Goal: Task Accomplishment & Management: Use online tool/utility

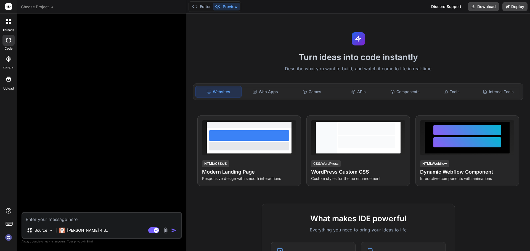
type textarea "x"
click at [259, 93] on div "Web Apps" at bounding box center [266, 92] width 46 height 12
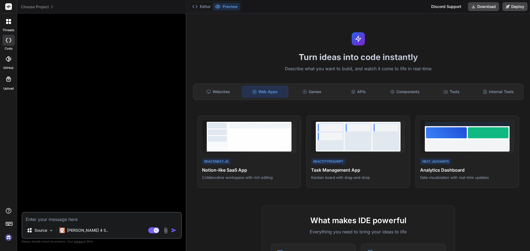
click at [95, 220] on textarea at bounding box center [101, 218] width 159 height 10
click at [76, 219] on textarea at bounding box center [101, 218] width 159 height 10
paste textarea "chad36@gng.edu.pl"
type textarea "chad36@gng.edu.pl"
type textarea "x"
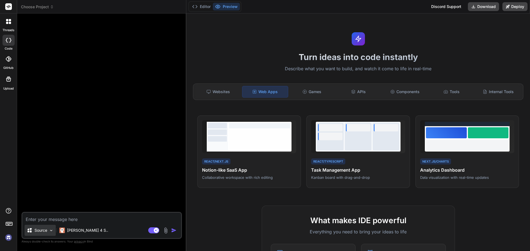
click at [38, 231] on p "Source" at bounding box center [40, 231] width 13 height 6
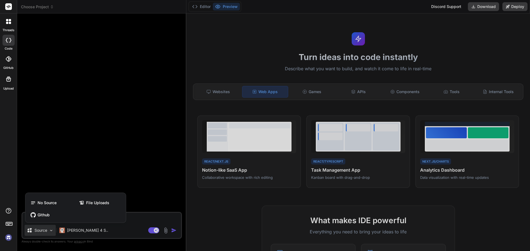
click at [141, 218] on div at bounding box center [265, 125] width 530 height 251
type textarea "x"
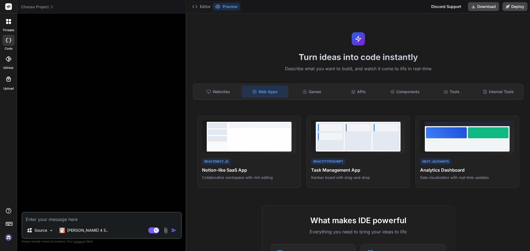
click at [141, 218] on textarea at bounding box center [101, 218] width 159 height 10
click at [121, 217] on textarea at bounding box center [101, 218] width 159 height 10
paste textarea "make me AI Clothing Try-On Generator app. this app layout and system : step by …"
type textarea "make me AI Clothing Try-On Generator app. this app layout and system : step by …"
type textarea "x"
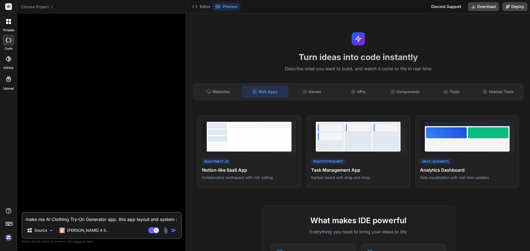
scroll to position [6, 0]
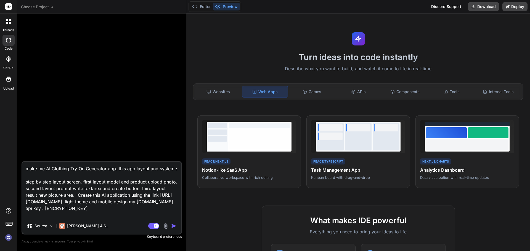
type textarea "make me AI Clothing Try-On Generator app. this app layout and system : step by …"
click at [172, 227] on img "button" at bounding box center [174, 227] width 6 height 6
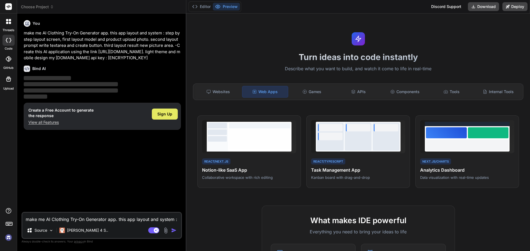
click at [163, 117] on span "Sign Up" at bounding box center [164, 114] width 15 height 6
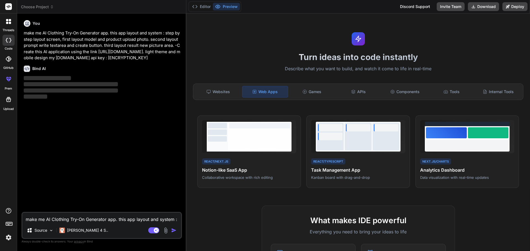
type textarea "x"
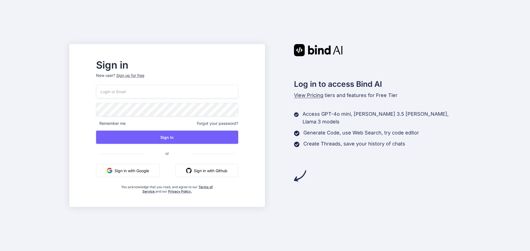
click at [133, 86] on input "email" at bounding box center [167, 92] width 142 height 14
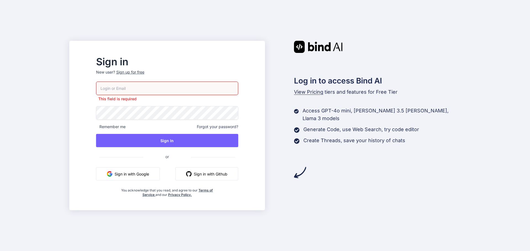
click at [309, 94] on span "View Pricing" at bounding box center [308, 92] width 29 height 6
click at [309, 92] on span "View Pricing" at bounding box center [308, 92] width 29 height 6
click at [309, 91] on span "View Pricing" at bounding box center [308, 92] width 29 height 6
click at [309, 90] on span "View Pricing" at bounding box center [308, 92] width 29 height 6
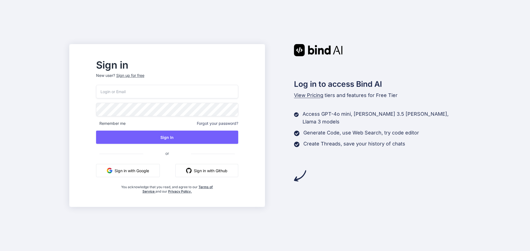
click at [313, 95] on span "View Pricing" at bounding box center [308, 95] width 29 height 6
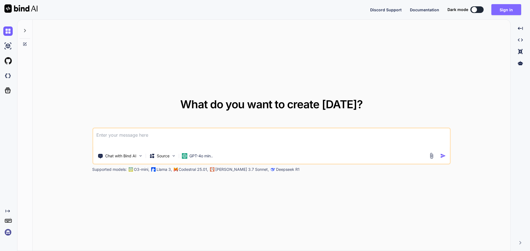
click at [498, 9] on button "Sign in" at bounding box center [506, 9] width 30 height 11
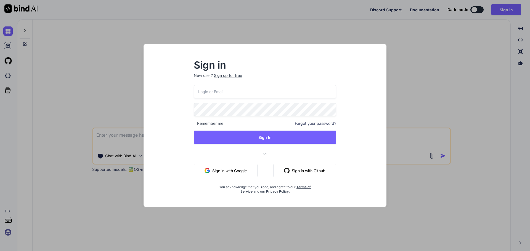
drag, startPoint x: 349, startPoint y: 29, endPoint x: 344, endPoint y: 30, distance: 4.5
click at [349, 29] on div "Sign in New user? Sign up for free Remember me Forgot your password? Sign In or…" at bounding box center [265, 125] width 530 height 251
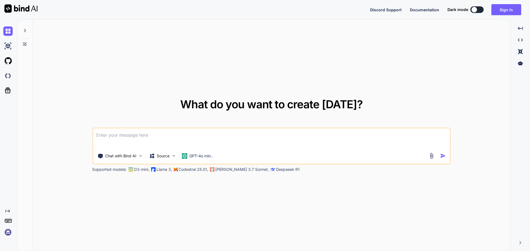
click at [9, 235] on img at bounding box center [7, 232] width 9 height 9
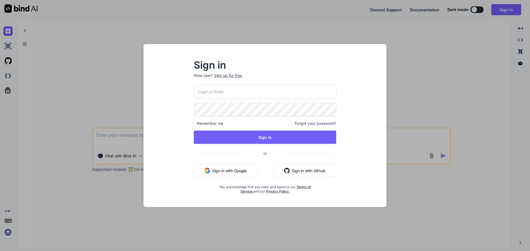
click at [263, 153] on span "or" at bounding box center [265, 154] width 48 height 14
click at [230, 76] on div "Sign up for free" at bounding box center [228, 76] width 28 height 6
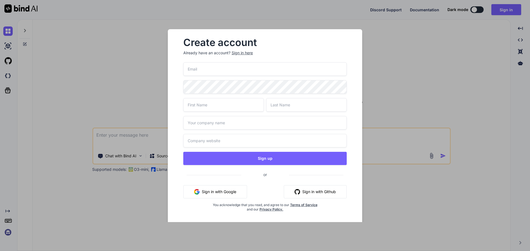
click at [227, 72] on input "email" at bounding box center [264, 69] width 163 height 14
paste input "chad36@gng.edu.pl"
type input "chad36@gng.edu.pl"
click at [215, 102] on input "text" at bounding box center [223, 105] width 81 height 14
click at [214, 104] on input "text" at bounding box center [223, 105] width 81 height 14
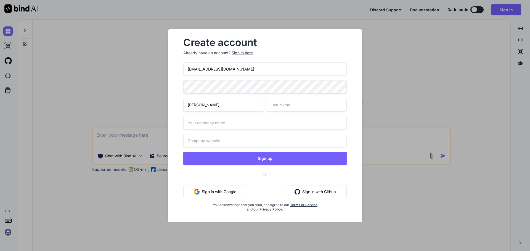
type input "chad"
click at [317, 108] on input "text" at bounding box center [306, 105] width 81 height 14
type input "gray"
click at [264, 121] on input "text" at bounding box center [264, 123] width 163 height 14
click at [241, 142] on input "text" at bounding box center [264, 141] width 163 height 14
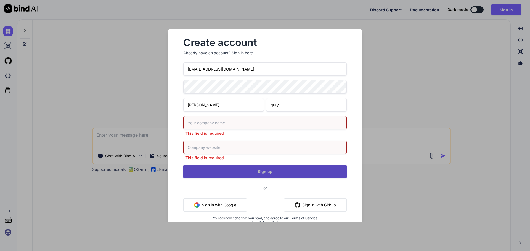
click at [235, 171] on button "Sign up" at bounding box center [264, 171] width 163 height 13
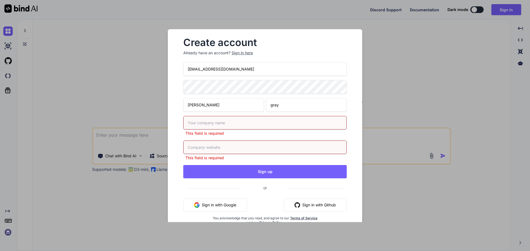
click at [241, 179] on div "chad36@gng.edu.pl chad gray This field is required This field is required Sign …" at bounding box center [264, 150] width 163 height 176
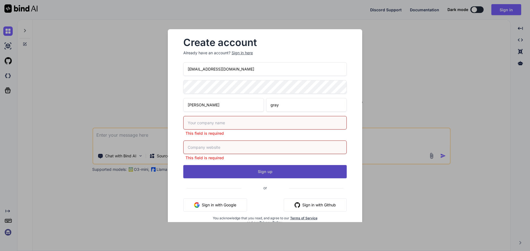
click at [241, 174] on button "Sign up" at bounding box center [264, 171] width 163 height 13
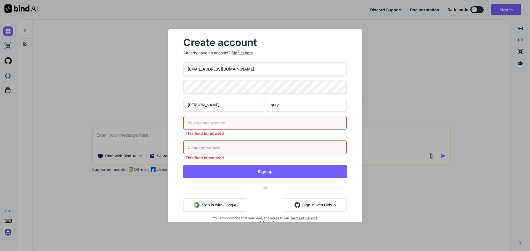
click at [223, 125] on input "text" at bounding box center [264, 123] width 163 height 14
type input "pomelo"
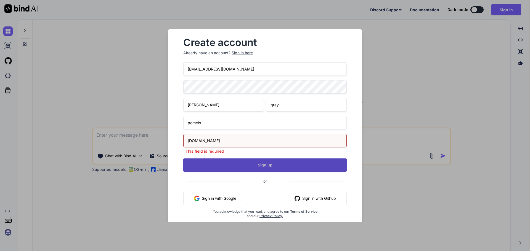
type input "pomelo.diy"
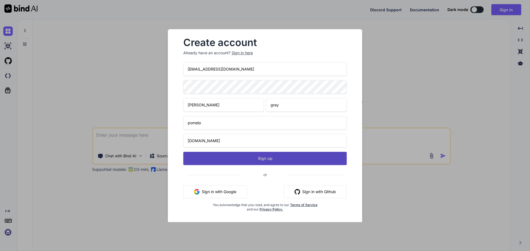
click at [232, 170] on div "chad36@gng.edu.pl chad gray pomelo pomelo.diy Sign up or Sign in with Google Si…" at bounding box center [264, 143] width 163 height 163
click at [231, 160] on button "Sign up" at bounding box center [264, 158] width 163 height 13
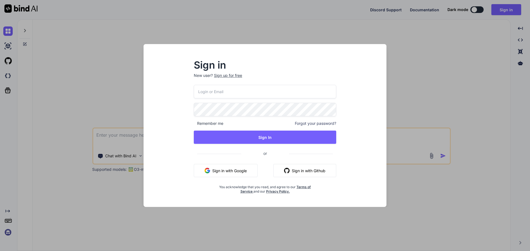
click at [210, 88] on input "email" at bounding box center [265, 92] width 142 height 14
paste input "chad36@gng.edu.pl"
type input "chad36@gng.edu.pl"
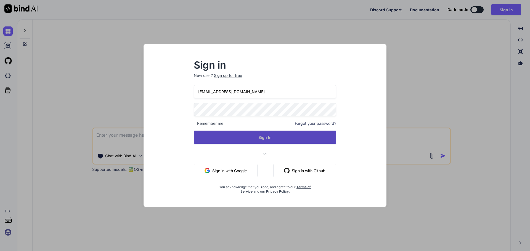
click at [251, 142] on button "Sign In" at bounding box center [265, 137] width 142 height 13
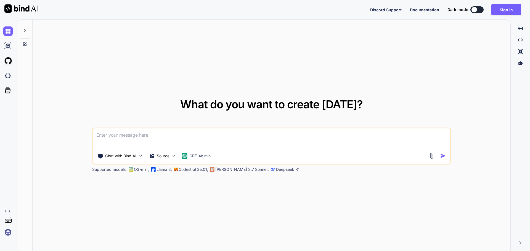
click at [8, 234] on img at bounding box center [7, 232] width 9 height 9
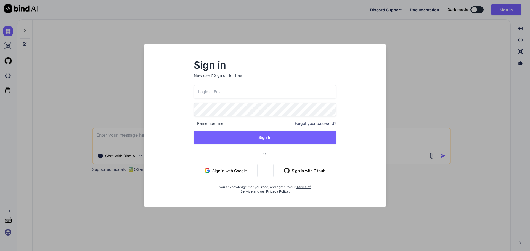
click at [231, 92] on input "email" at bounding box center [265, 92] width 142 height 14
paste input "chad36@gng.edu.pl"
type input "chad36@gng.edu.pl"
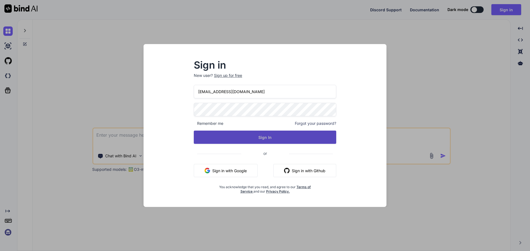
click at [230, 131] on button "Sign In" at bounding box center [265, 137] width 142 height 13
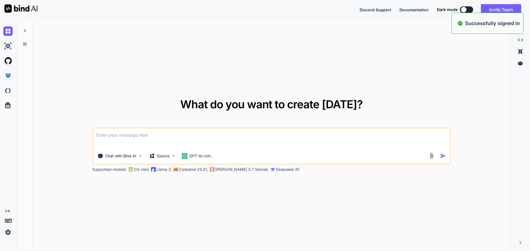
click at [122, 135] on textarea at bounding box center [271, 139] width 357 height 20
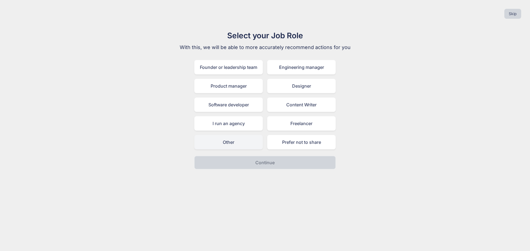
click at [234, 142] on div "Other" at bounding box center [228, 142] width 68 height 14
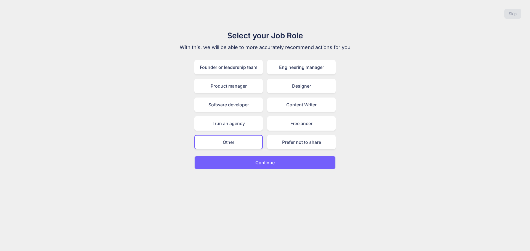
click at [250, 157] on button "Continue" at bounding box center [264, 162] width 141 height 13
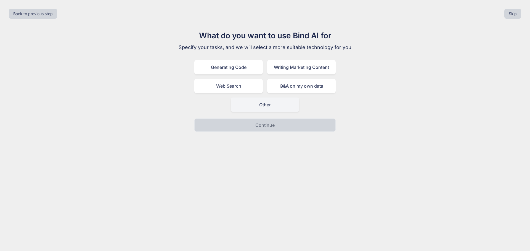
click at [244, 100] on div "Other" at bounding box center [265, 105] width 68 height 14
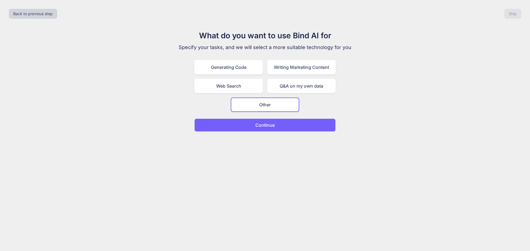
click at [252, 133] on div "Back to previous step Skip What do you want to use Bind AI for Specify your tas…" at bounding box center [265, 125] width 530 height 251
click at [252, 125] on button "Continue" at bounding box center [264, 125] width 141 height 13
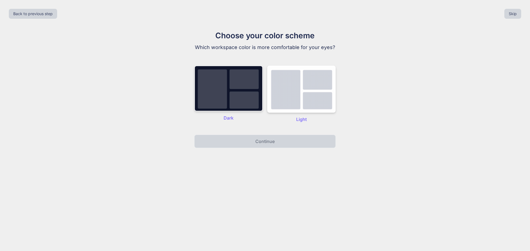
click at [240, 103] on img at bounding box center [228, 89] width 68 height 46
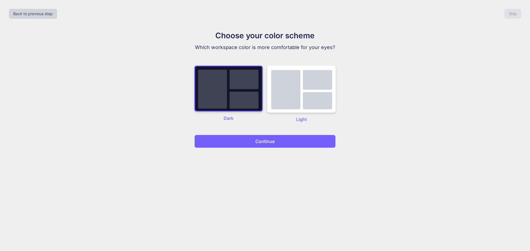
click at [253, 144] on button "Continue" at bounding box center [264, 141] width 141 height 13
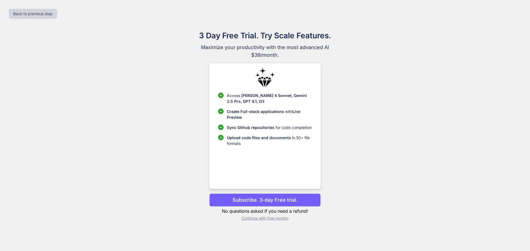
click at [257, 218] on p "Continue with free version" at bounding box center [264, 219] width 111 height 6
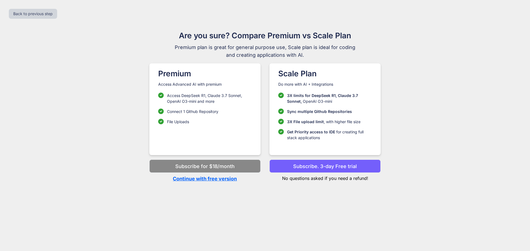
click at [214, 180] on p "Continue with free version" at bounding box center [204, 178] width 111 height 7
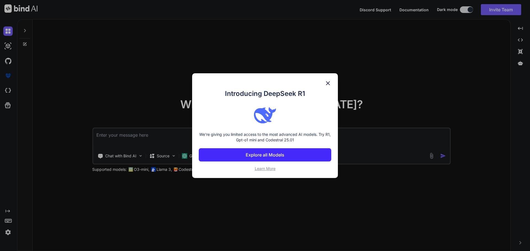
click at [327, 82] on img at bounding box center [328, 83] width 7 height 7
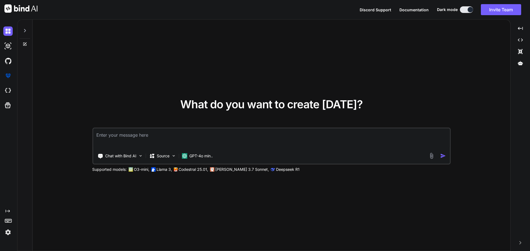
click at [133, 140] on textarea at bounding box center [271, 139] width 357 height 20
paste textarea "make me AI Clothing Try-On Generator app. this app layout and system : step by …"
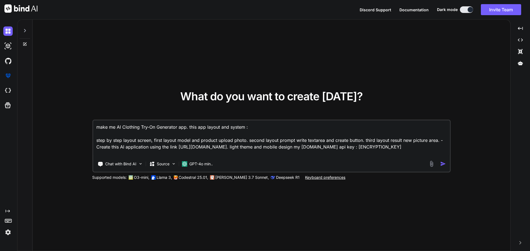
type textarea "make me AI Clothing Try-On Generator app. this app layout and system : step by …"
click at [440, 163] on img "button" at bounding box center [443, 164] width 6 height 6
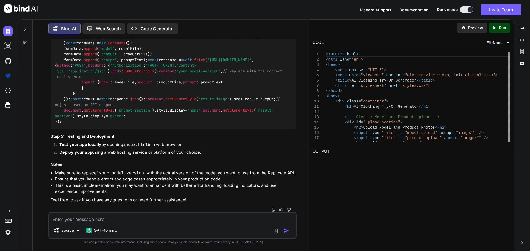
scroll to position [784, 0]
click at [65, 150] on strong "Deploy your app" at bounding box center [75, 152] width 33 height 5
click at [475, 30] on p "Preview" at bounding box center [475, 28] width 15 height 6
click at [503, 26] on p "Run" at bounding box center [502, 28] width 7 height 6
click at [352, 166] on link "https://app.onecompiler.com/43yays4vc_43ycv3jma" at bounding box center [334, 164] width 45 height 5
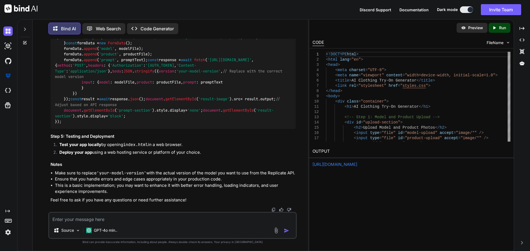
click at [224, 221] on textarea at bounding box center [172, 218] width 247 height 10
type textarea "test app local"
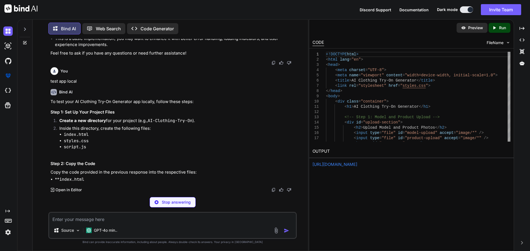
scroll to position [931, 0]
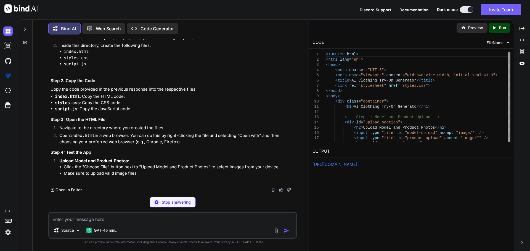
click at [502, 40] on span "FileName" at bounding box center [494, 43] width 17 height 6
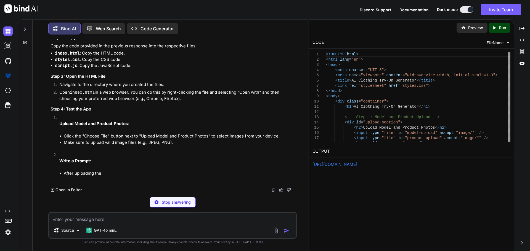
click at [497, 42] on span "FileName" at bounding box center [494, 43] width 17 height 6
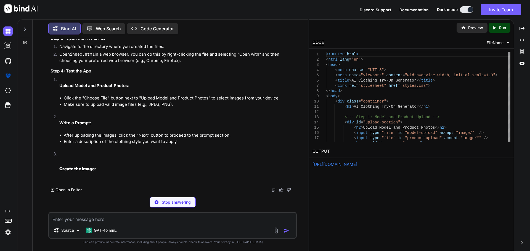
click at [508, 42] on img at bounding box center [508, 42] width 5 height 5
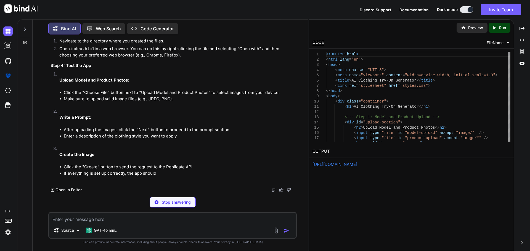
click at [500, 42] on span "FileName" at bounding box center [494, 43] width 17 height 6
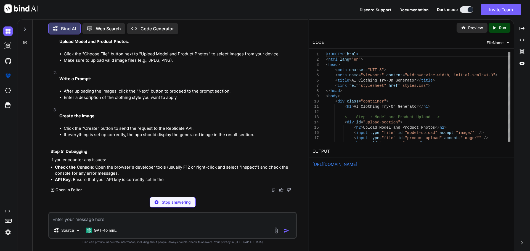
click at [462, 26] on img at bounding box center [463, 27] width 5 height 5
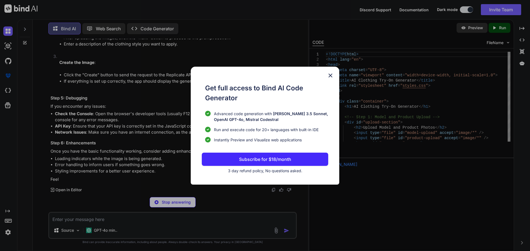
click at [330, 75] on img at bounding box center [330, 75] width 7 height 7
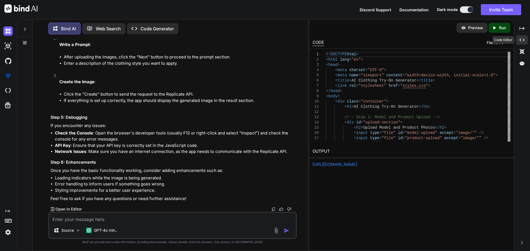
click at [522, 42] on icon "Created with Pixso." at bounding box center [521, 40] width 5 height 5
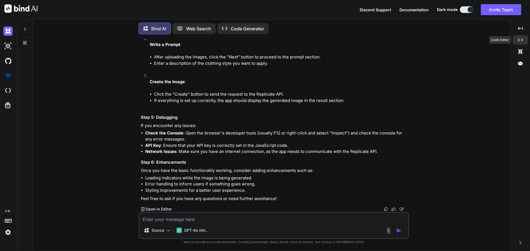
click at [520, 41] on icon "Created with Pixso." at bounding box center [520, 40] width 5 height 5
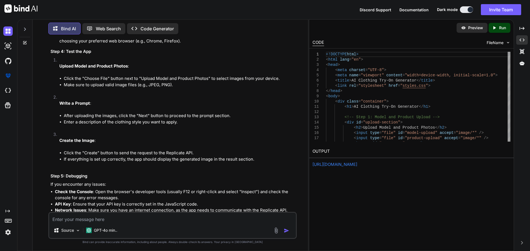
scroll to position [760, 0]
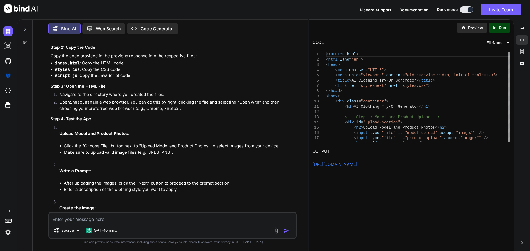
drag, startPoint x: 105, startPoint y: 67, endPoint x: 145, endPoint y: 69, distance: 40.0
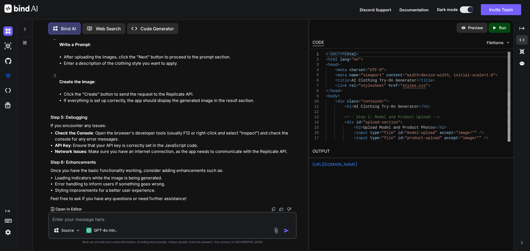
scroll to position [0, 0]
click at [405, 87] on div "< input type = "file" id = "model-upload" accept = "image/*" /> < input type = …" at bounding box center [418, 151] width 184 height 199
click at [157, 29] on p "Code Generator" at bounding box center [156, 28] width 33 height 7
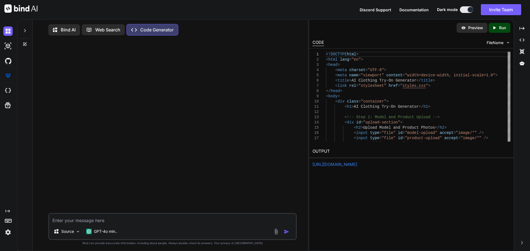
click at [61, 29] on p "Bind AI" at bounding box center [68, 29] width 15 height 7
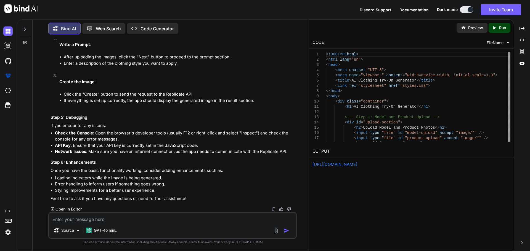
scroll to position [958, 0]
click at [24, 41] on icon at bounding box center [25, 43] width 4 height 4
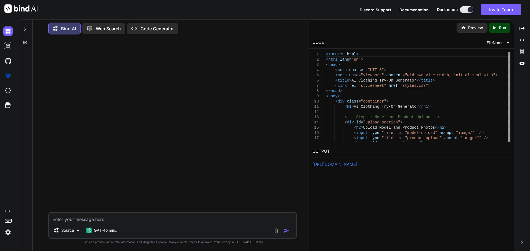
click at [24, 41] on icon at bounding box center [25, 43] width 4 height 4
click at [51, 27] on div "Bind AI" at bounding box center [64, 29] width 32 height 12
click at [84, 219] on textarea at bounding box center [172, 218] width 247 height 10
click at [495, 42] on span "FileName" at bounding box center [494, 43] width 17 height 6
click at [506, 42] on img at bounding box center [508, 42] width 5 height 5
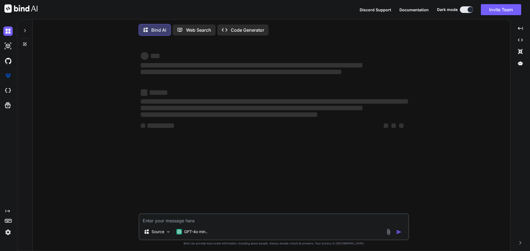
type textarea "x"
